Goal: Information Seeking & Learning: Learn about a topic

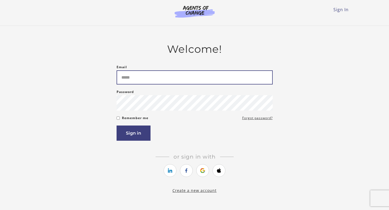
click at [174, 85] on input "Email" at bounding box center [194, 77] width 156 height 14
type input "**********"
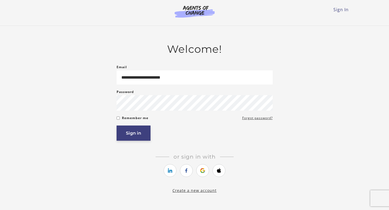
click at [134, 137] on button "Sign in" at bounding box center [133, 133] width 34 height 15
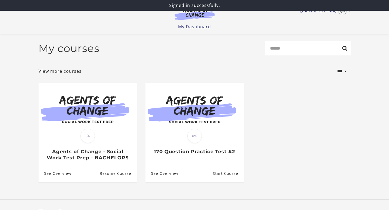
scroll to position [29, 0]
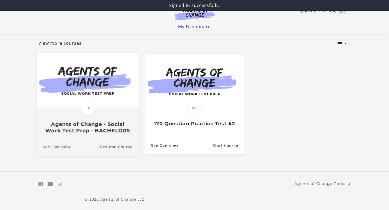
click at [62, 92] on img at bounding box center [87, 80] width 101 height 55
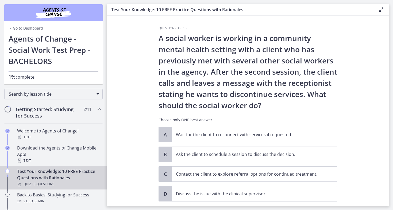
scroll to position [1, 0]
